Goal: Contribute content

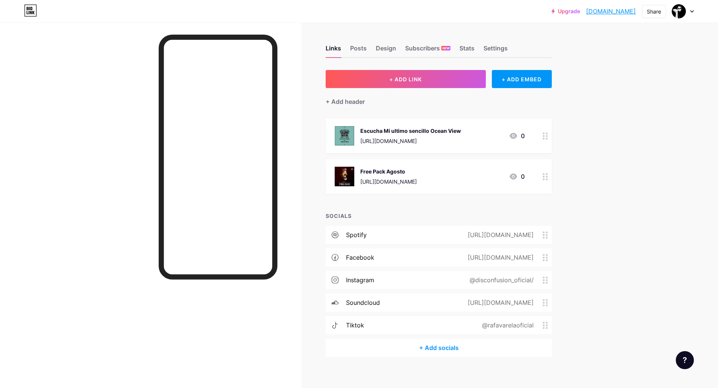
click at [548, 180] on div at bounding box center [545, 176] width 13 height 35
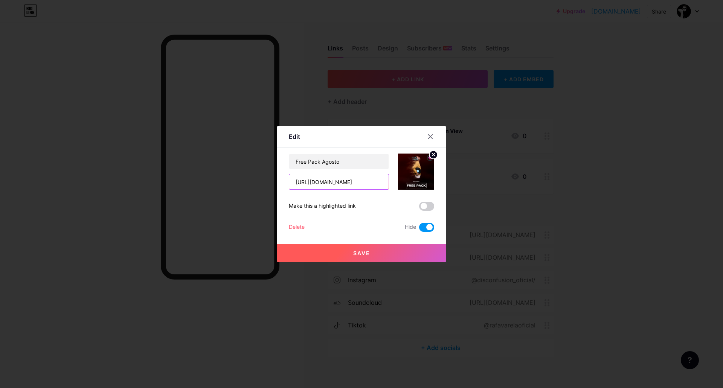
scroll to position [0, 111]
drag, startPoint x: 291, startPoint y: 182, endPoint x: 466, endPoint y: 193, distance: 176.3
click at [466, 193] on div "Edit Content YouTube Play YouTube video without leaving your page. ADD Vimeo Pl…" at bounding box center [361, 194] width 723 height 388
paste input "[DOMAIN_NAME][URL]"
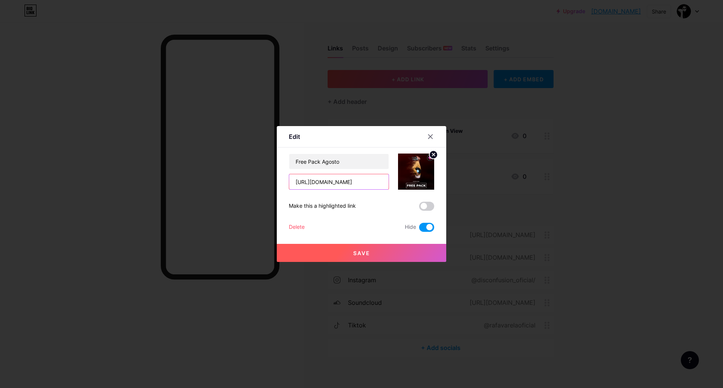
type input "[URL][DOMAIN_NAME]"
click at [420, 228] on span at bounding box center [426, 227] width 15 height 9
click at [419, 229] on input "checkbox" at bounding box center [419, 229] width 0 height 0
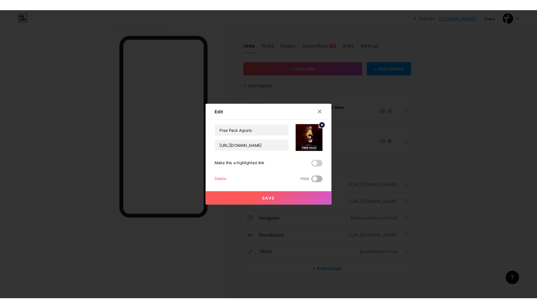
scroll to position [0, 0]
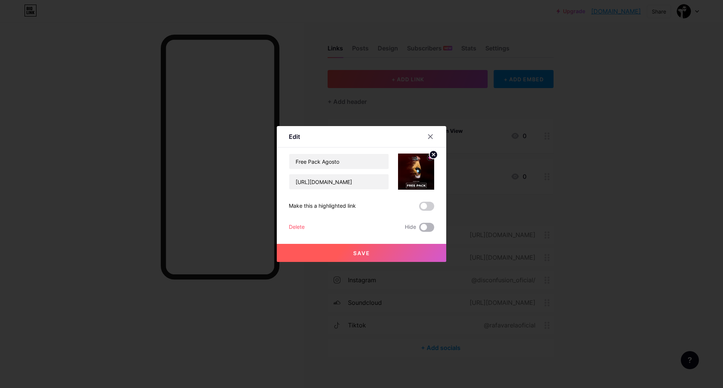
click at [427, 229] on span at bounding box center [426, 227] width 15 height 9
click at [419, 229] on input "checkbox" at bounding box center [419, 229] width 0 height 0
click at [365, 252] on span "Save" at bounding box center [361, 253] width 17 height 6
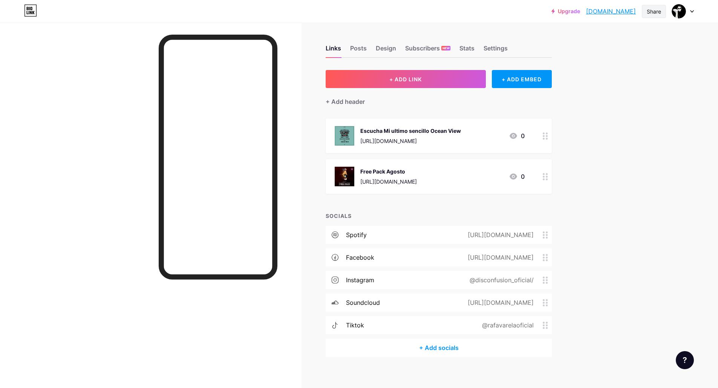
click at [650, 12] on div "Share" at bounding box center [654, 12] width 14 height 8
click at [590, 38] on div "Copy link" at bounding box center [591, 38] width 28 height 9
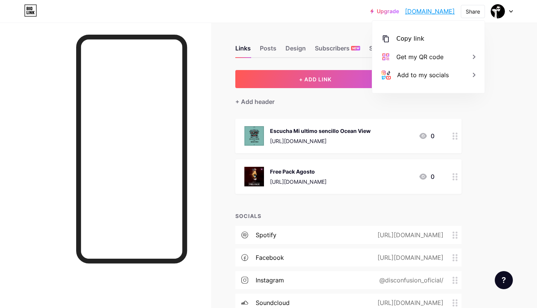
click at [420, 12] on link "[DOMAIN_NAME]" at bounding box center [430, 11] width 50 height 9
